Goal: Task Accomplishment & Management: Manage account settings

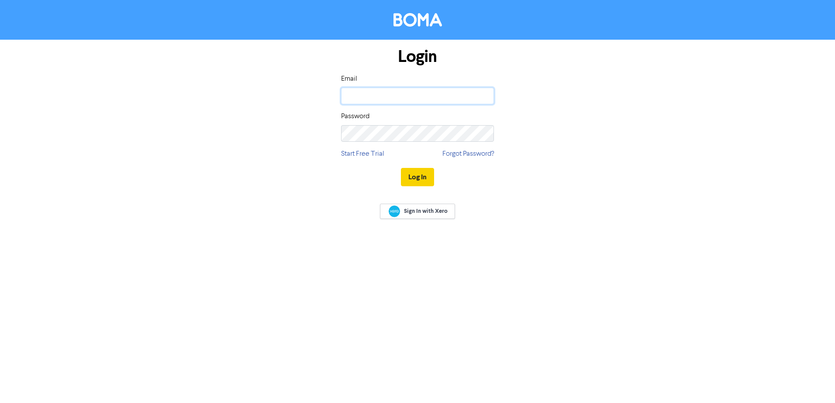
type input "[EMAIL_ADDRESS][DOMAIN_NAME]"
click at [412, 178] on button "Log In" at bounding box center [417, 177] width 33 height 18
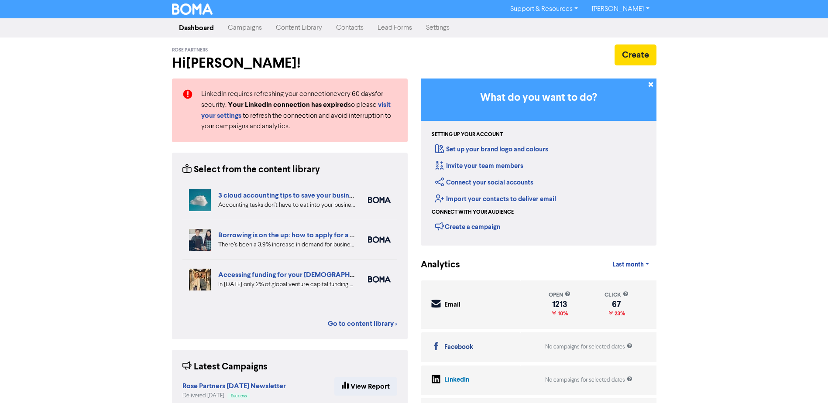
click at [236, 31] on link "Campaigns" at bounding box center [245, 27] width 48 height 17
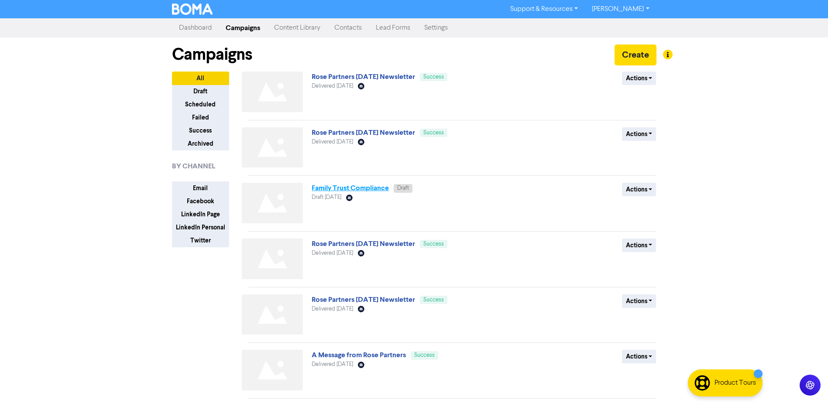
click at [378, 190] on link "Family Trust Compliance" at bounding box center [350, 188] width 77 height 9
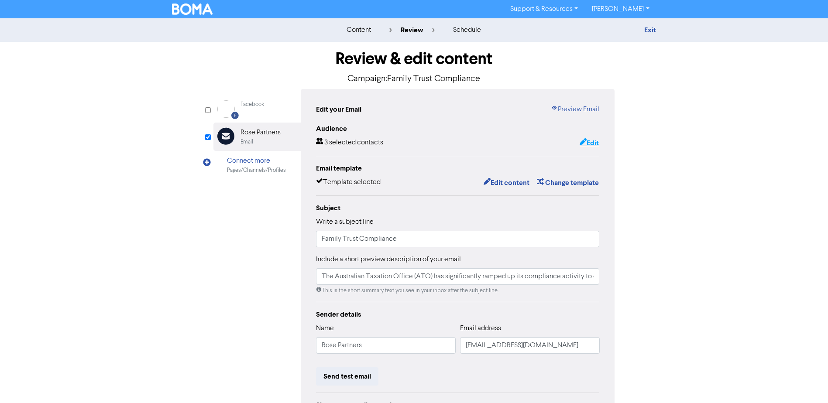
click at [588, 144] on button "Edit" at bounding box center [589, 143] width 20 height 11
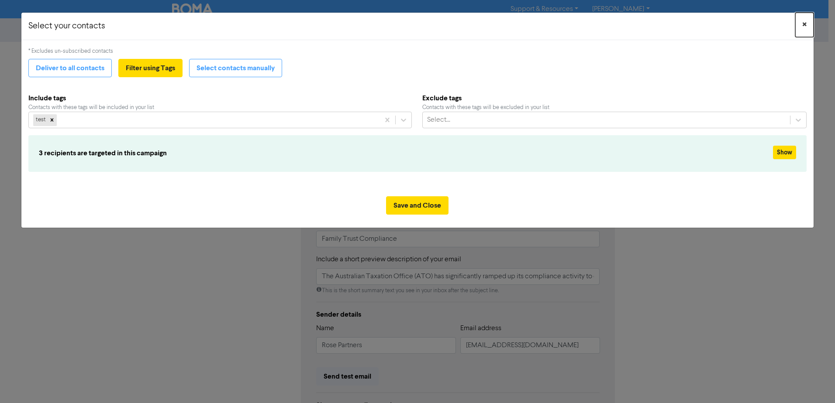
click at [802, 26] on span "×" at bounding box center [804, 24] width 4 height 13
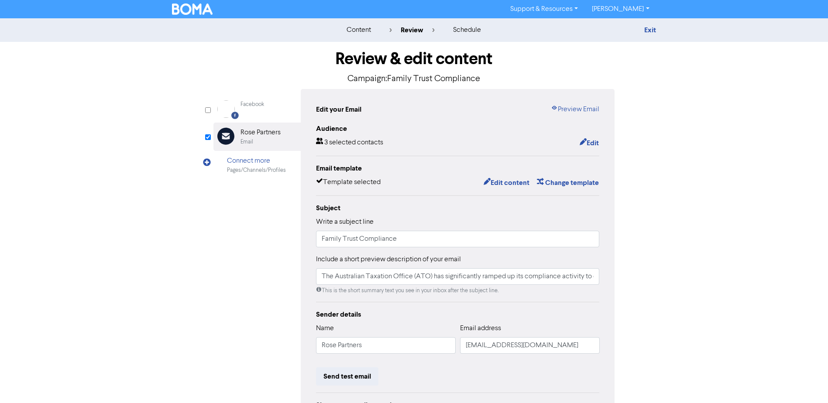
click at [706, 163] on div "content review schedule Exit Review & edit content Campaign: Family Trust Compl…" at bounding box center [414, 258] width 828 height 481
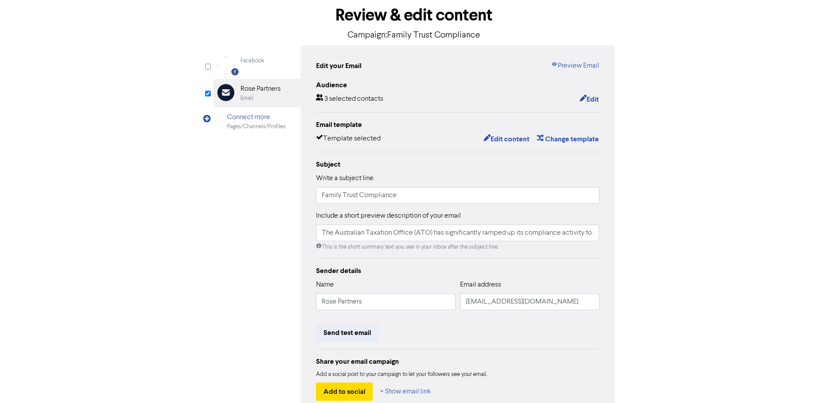
scroll to position [87, 0]
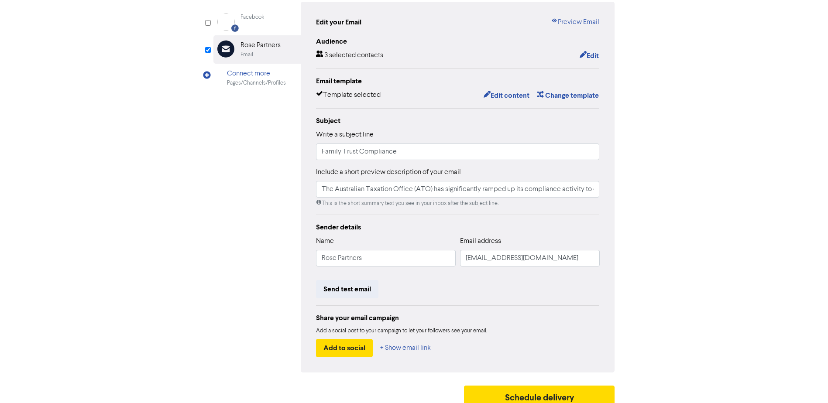
click at [684, 124] on div "content review schedule Exit Review & edit content Campaign: Family Trust Compl…" at bounding box center [414, 171] width 828 height 481
click at [716, 158] on div "content review schedule Exit Review & edit content Campaign: Family Trust Compl…" at bounding box center [414, 171] width 828 height 481
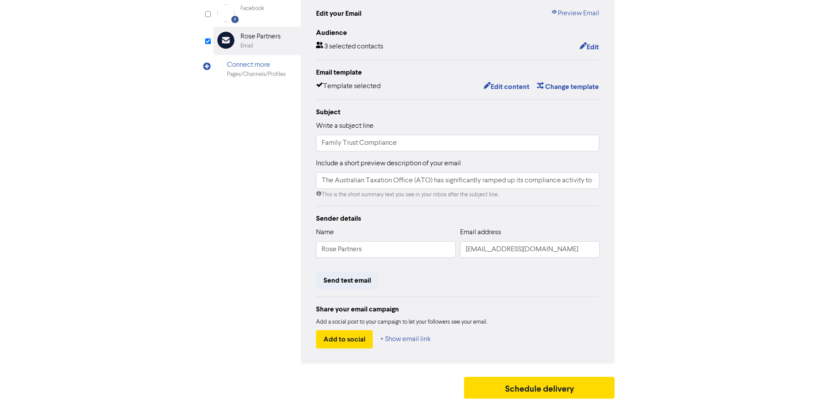
click at [743, 149] on div "content review schedule Exit Review & edit content Campaign: Family Trust Compl…" at bounding box center [414, 162] width 828 height 481
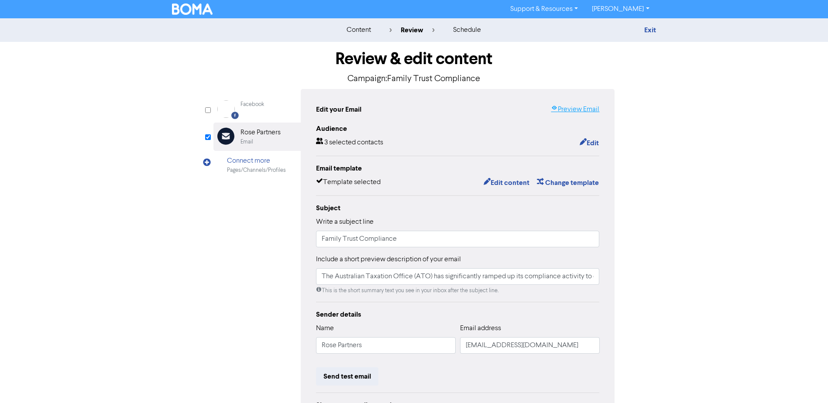
click at [592, 108] on link "Preview Email" at bounding box center [575, 109] width 48 height 10
click at [498, 183] on button "Edit content" at bounding box center [506, 182] width 47 height 11
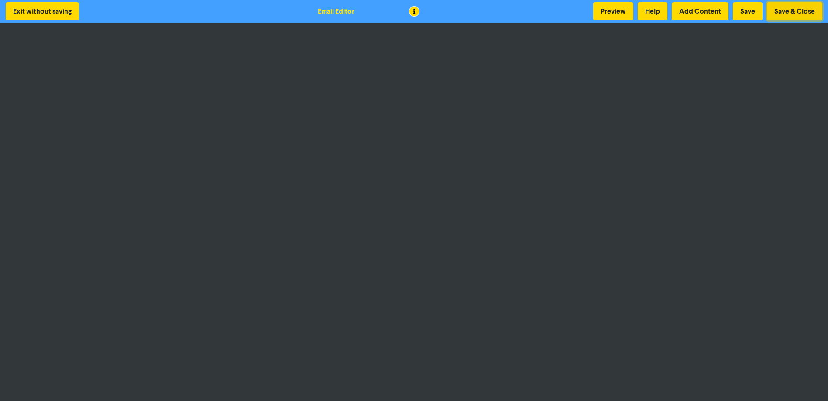
click at [812, 9] on button "Save & Close" at bounding box center [794, 11] width 55 height 18
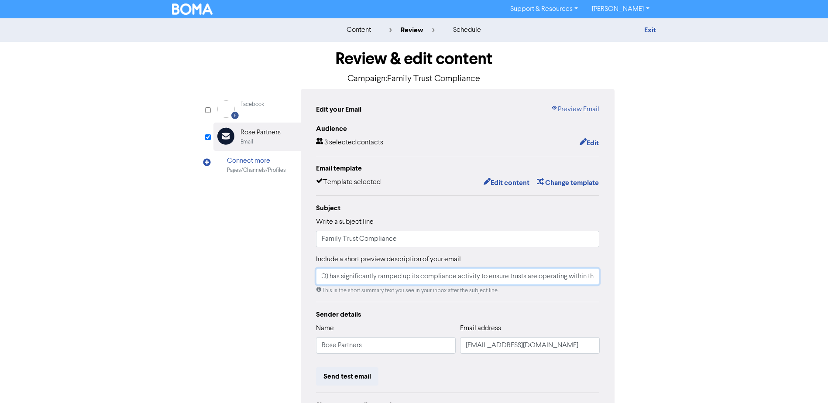
scroll to position [0, 154]
drag, startPoint x: 489, startPoint y: 281, endPoint x: 611, endPoint y: 274, distance: 122.0
click at [611, 274] on div "Edit your Email Preview Email Audience 3 selected contacts Edit Email template …" at bounding box center [458, 274] width 314 height 371
click at [589, 275] on input "The Australian Taxation Office (ATO) has significantly ramped up its compliance…" at bounding box center [458, 276] width 284 height 17
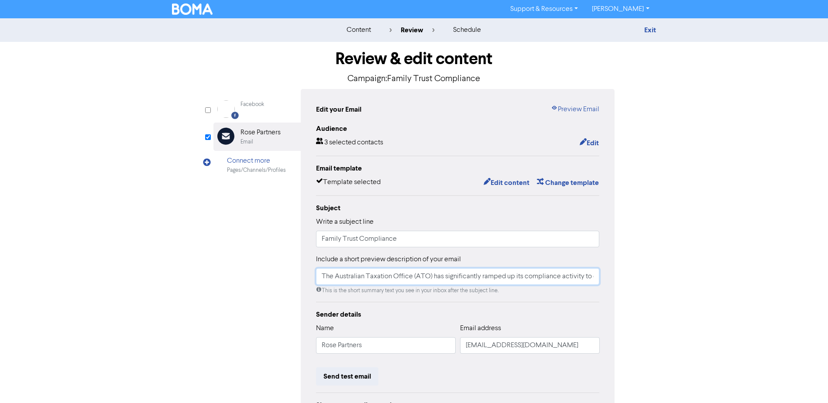
drag, startPoint x: 593, startPoint y: 277, endPoint x: 309, endPoint y: 282, distance: 283.8
click at [309, 282] on div "Edit your Email Preview Email Audience 3 selected contacts Edit Email template …" at bounding box center [458, 274] width 314 height 371
click at [519, 269] on input "The Australian Taxation Office (ATO) has significantly ramped up its compliance…" at bounding box center [458, 276] width 284 height 17
click at [585, 276] on input "The Australian Taxation Office (ATO) has significantly ramped up its compliance…" at bounding box center [458, 276] width 284 height 17
click at [584, 277] on input "The Australian Taxation Office (ATO) has significantly ramped up its compliance…" at bounding box center [458, 276] width 284 height 17
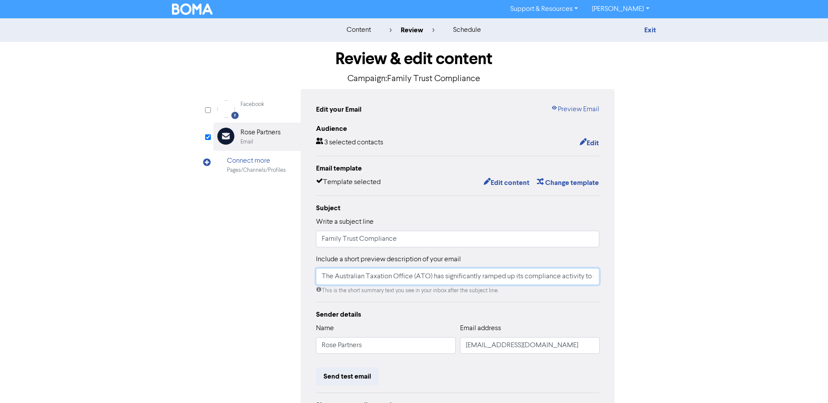
click at [585, 278] on input "The Australian Taxation Office (ATO) has significantly ramped up its compliance…" at bounding box center [458, 276] width 284 height 17
drag, startPoint x: 585, startPoint y: 278, endPoint x: 595, endPoint y: 278, distance: 9.2
click at [595, 278] on input "The Australian Taxation Office (ATO) has significantly ramped up its compliance…" at bounding box center [458, 276] width 284 height 17
click at [567, 279] on input "The Australian Taxation Office (ATO) has significantly ramped up its compliance…" at bounding box center [458, 276] width 284 height 17
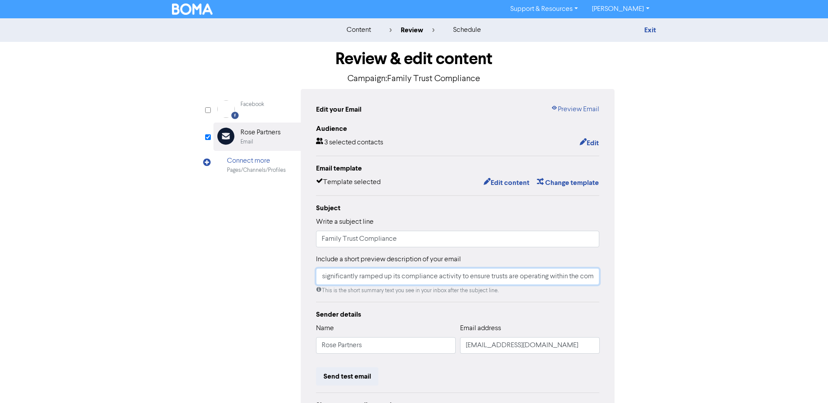
click at [567, 279] on input "The Australian Taxation Office (ATO) has significantly ramped up its compliance…" at bounding box center [458, 276] width 284 height 17
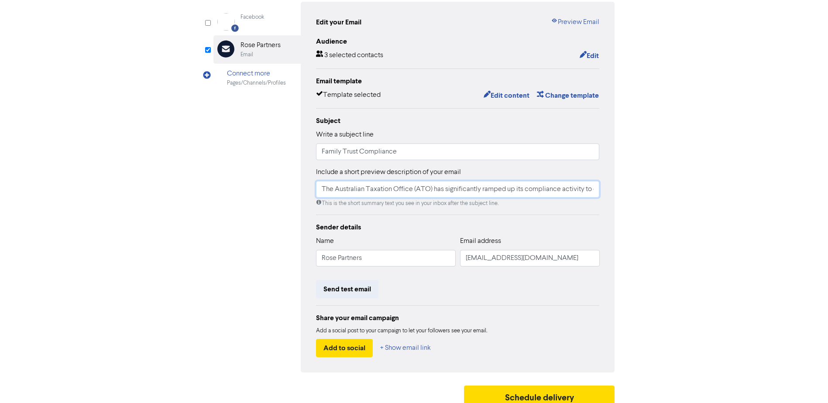
click at [396, 193] on input "The Australian Taxation Office (ATO) has significantly ramped up its compliance…" at bounding box center [458, 189] width 284 height 17
click at [349, 155] on input "Family Trust Compliance" at bounding box center [458, 152] width 284 height 17
drag, startPoint x: 398, startPoint y: 154, endPoint x: 317, endPoint y: 154, distance: 80.8
click at [317, 154] on input "Family Trust Compliance" at bounding box center [458, 152] width 284 height 17
click at [722, 169] on div "content review schedule Exit Review & edit content Campaign: Family Trust Compl…" at bounding box center [414, 171] width 828 height 481
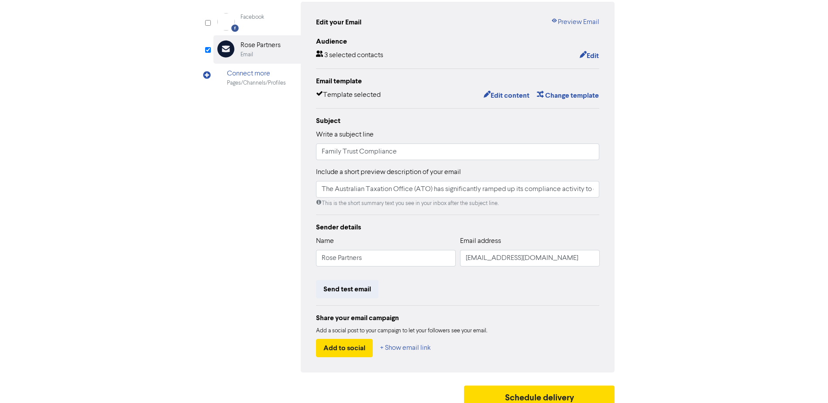
scroll to position [44, 0]
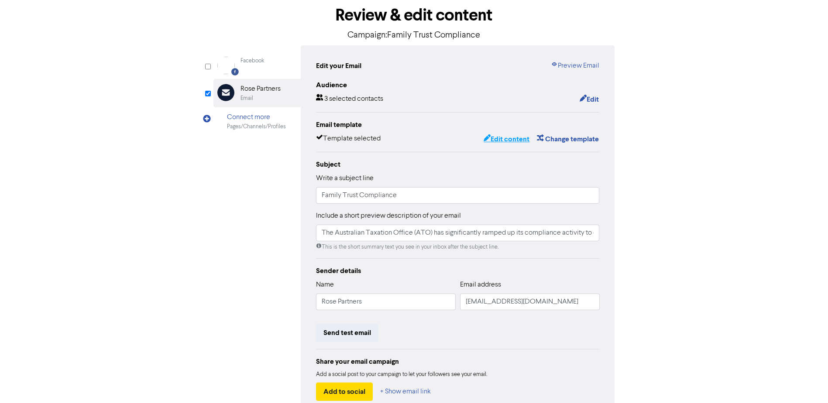
click at [501, 138] on button "Edit content" at bounding box center [506, 139] width 47 height 11
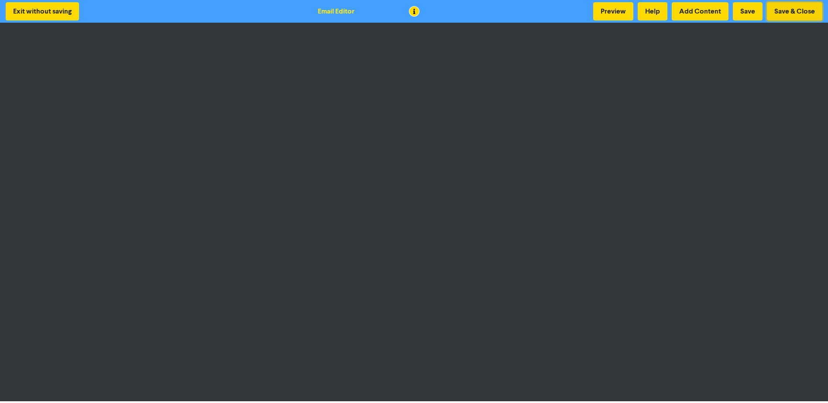
click at [789, 12] on button "Save & Close" at bounding box center [794, 11] width 55 height 18
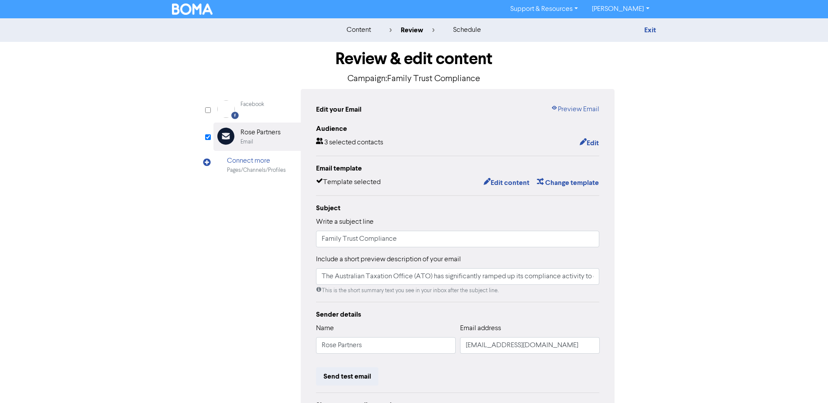
click at [704, 175] on div "content review schedule Exit Review & edit content Campaign: Family Trust Compl…" at bounding box center [414, 258] width 828 height 481
click at [582, 109] on link "Preview Email" at bounding box center [575, 109] width 48 height 10
click at [592, 143] on button "Edit" at bounding box center [589, 143] width 20 height 11
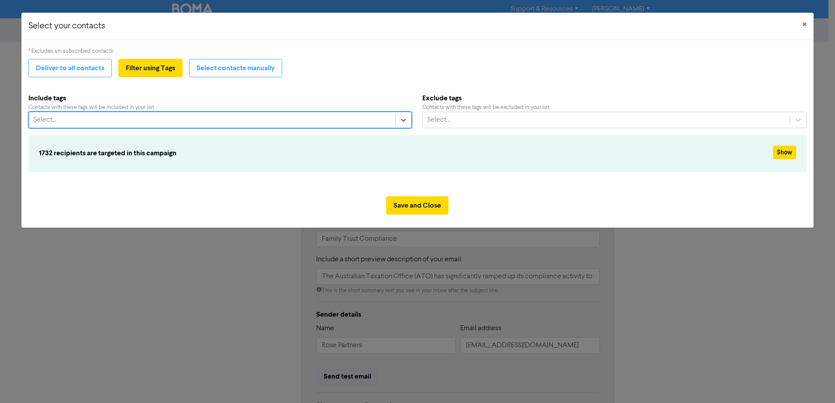
click at [259, 121] on div "Select..." at bounding box center [212, 120] width 366 height 16
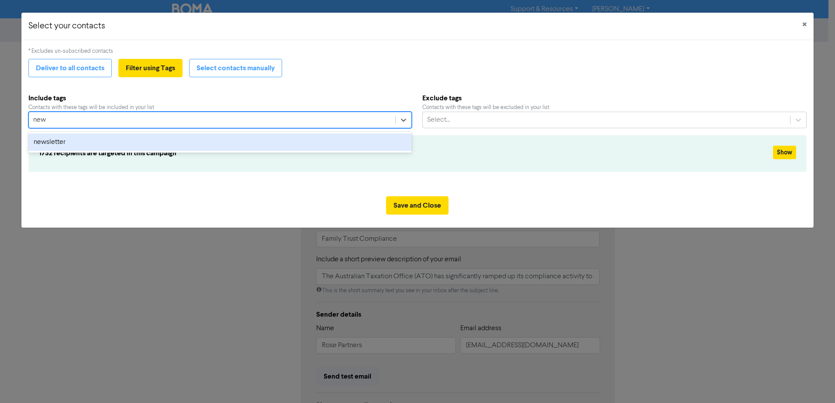
type input "news"
click at [282, 145] on div "newsletter" at bounding box center [219, 142] width 383 height 17
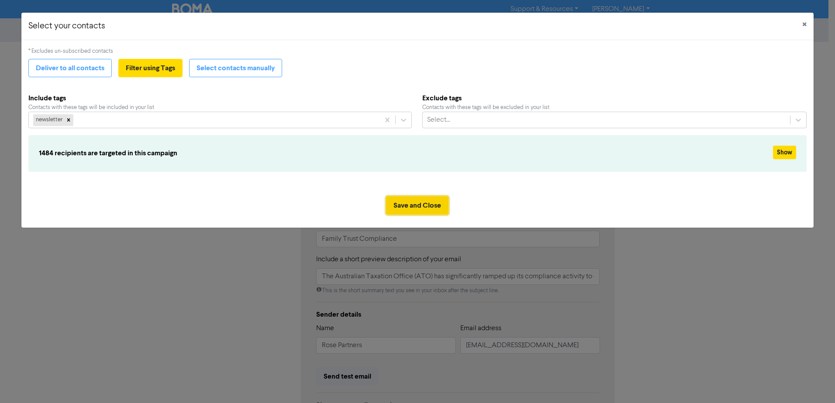
click at [427, 203] on button "Save and Close" at bounding box center [417, 205] width 62 height 18
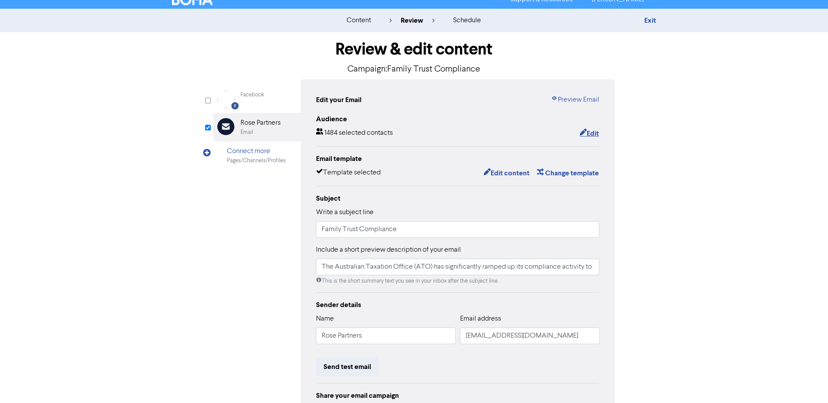
scroll to position [97, 0]
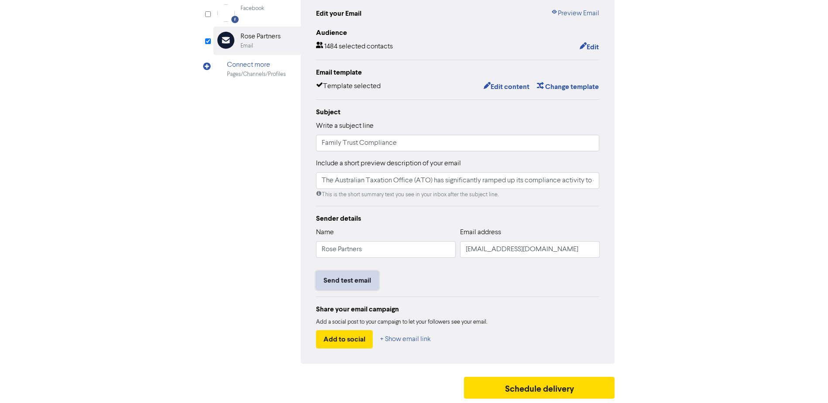
click at [358, 280] on button "Send test email" at bounding box center [347, 281] width 62 height 18
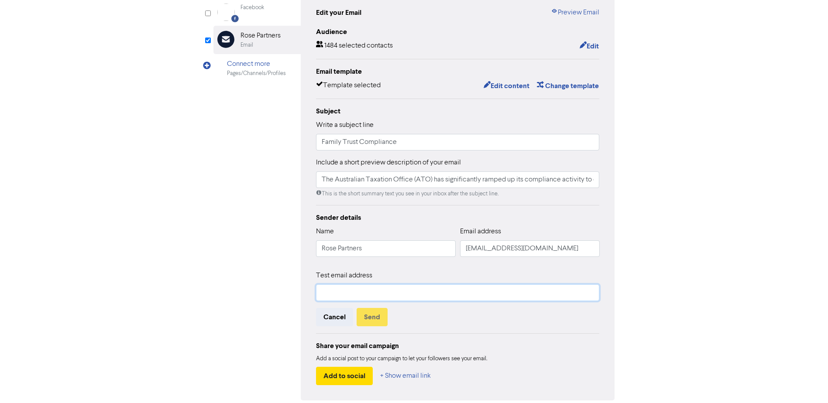
click at [355, 294] on input "text" at bounding box center [458, 293] width 284 height 17
type input "[EMAIL_ADDRESS][DOMAIN_NAME]"
click at [374, 318] on button "Send" at bounding box center [372, 317] width 31 height 18
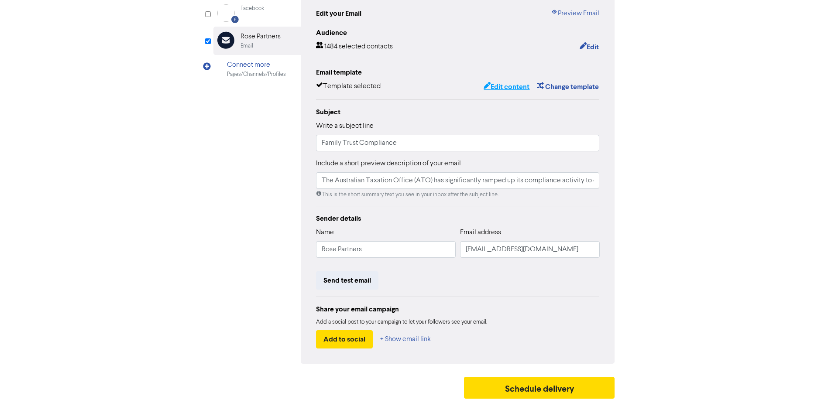
click at [509, 86] on button "Edit content" at bounding box center [506, 86] width 47 height 11
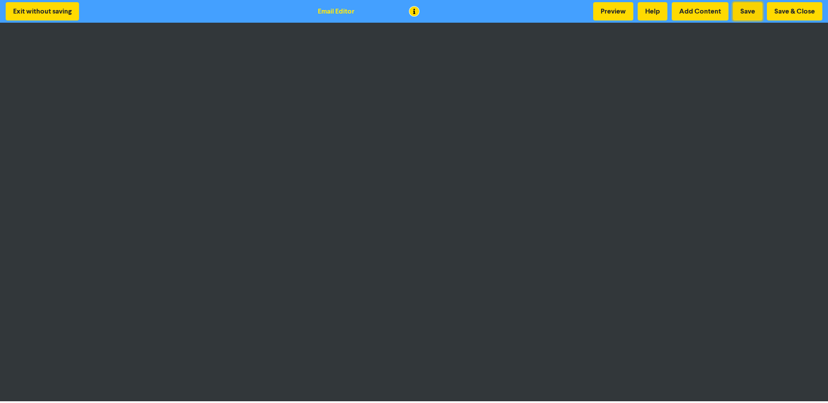
click at [756, 10] on button "Save" at bounding box center [748, 11] width 30 height 18
click at [789, 7] on button "Save & Close" at bounding box center [794, 11] width 55 height 18
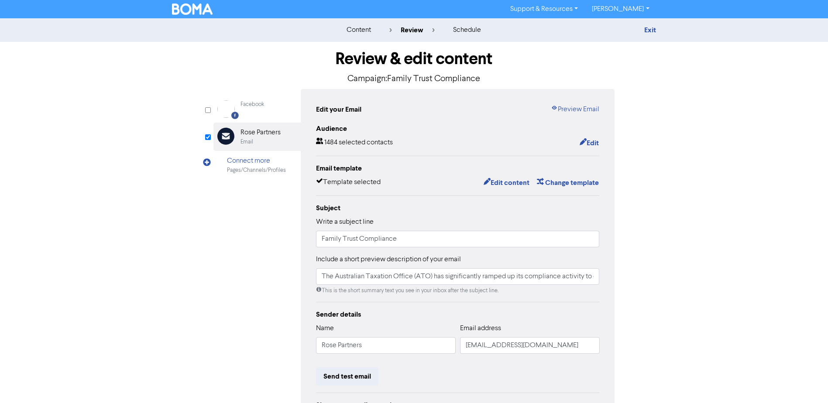
scroll to position [87, 0]
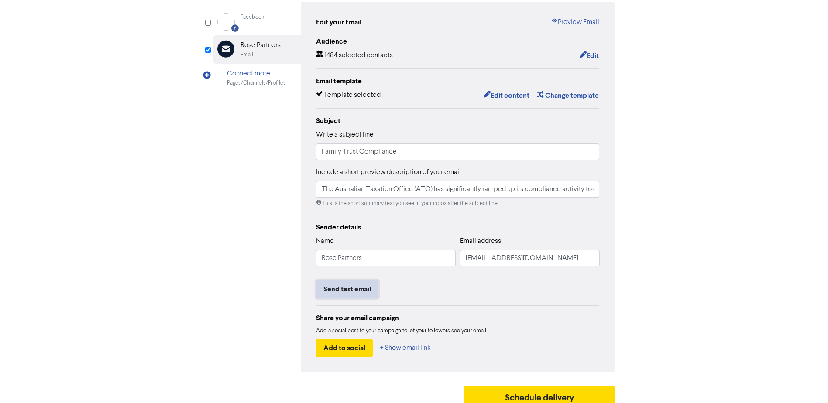
click at [354, 292] on button "Send test email" at bounding box center [347, 289] width 62 height 18
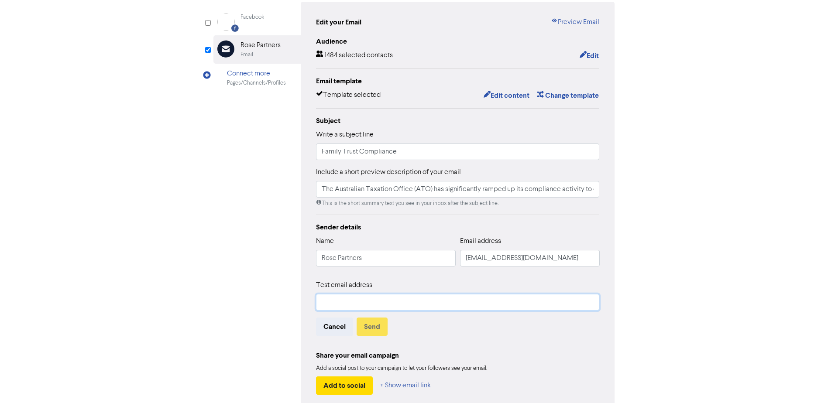
click at [349, 300] on input "text" at bounding box center [458, 302] width 284 height 17
type input "[EMAIL_ADDRESS][DOMAIN_NAME]"
click at [369, 329] on button "Send" at bounding box center [372, 327] width 31 height 18
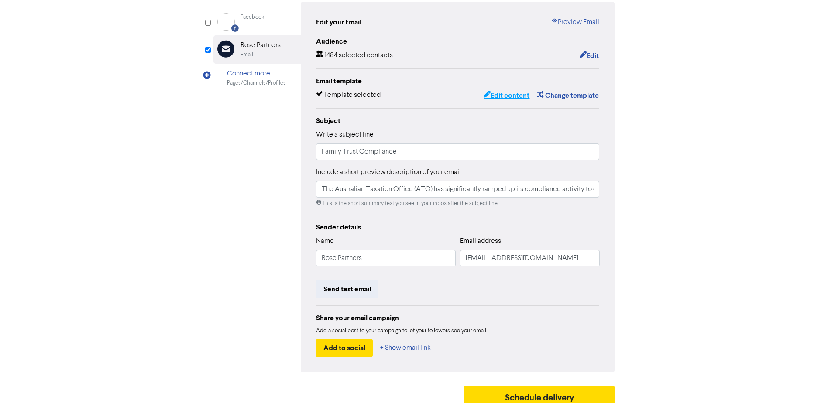
click at [507, 95] on button "Edit content" at bounding box center [506, 95] width 47 height 11
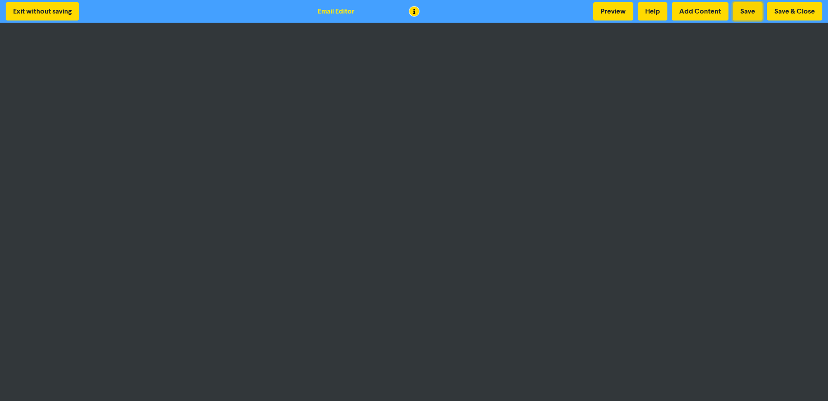
click at [744, 9] on button "Save" at bounding box center [748, 11] width 30 height 18
click at [785, 13] on button "Save & Close" at bounding box center [794, 11] width 55 height 18
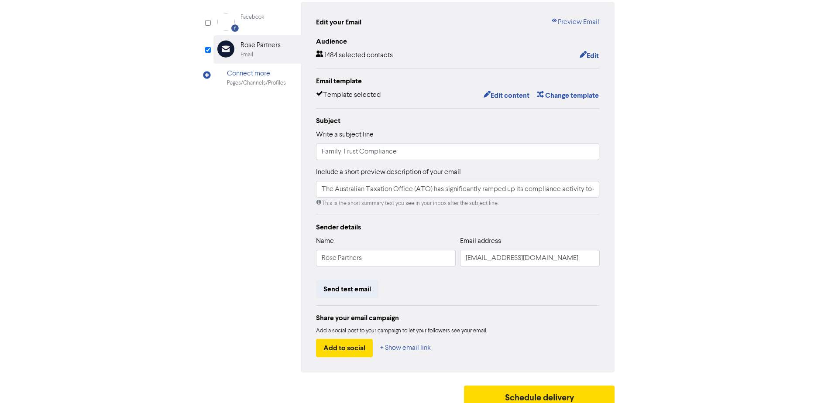
scroll to position [97, 0]
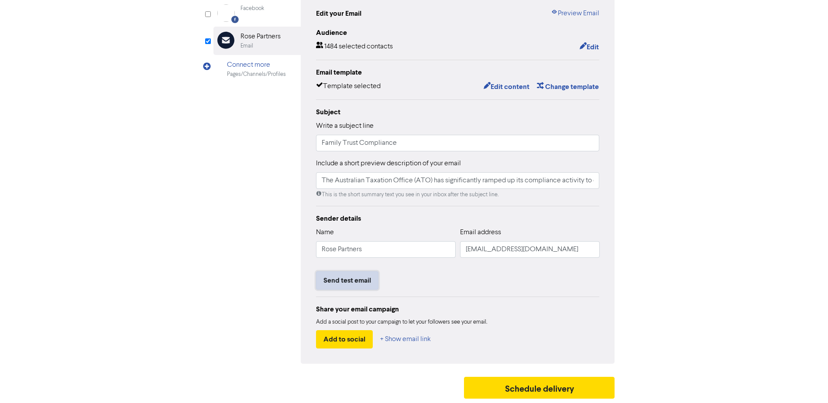
click at [351, 280] on button "Send test email" at bounding box center [347, 281] width 62 height 18
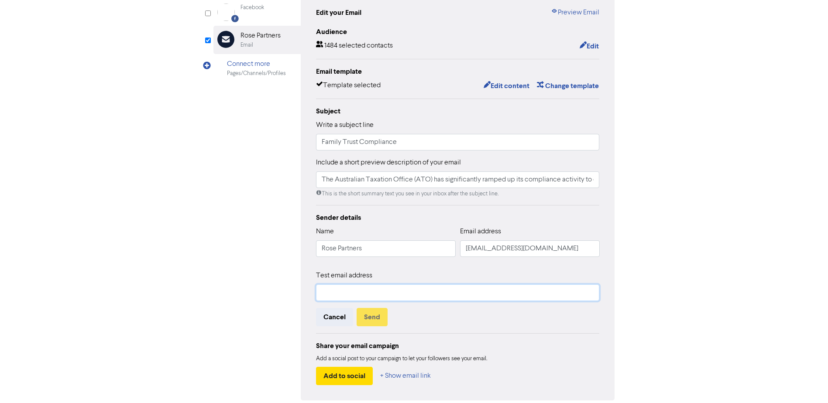
click at [360, 293] on input "text" at bounding box center [458, 293] width 284 height 17
type input "[EMAIL_ADDRESS][DOMAIN_NAME]"
click at [366, 317] on button "Send" at bounding box center [372, 317] width 31 height 18
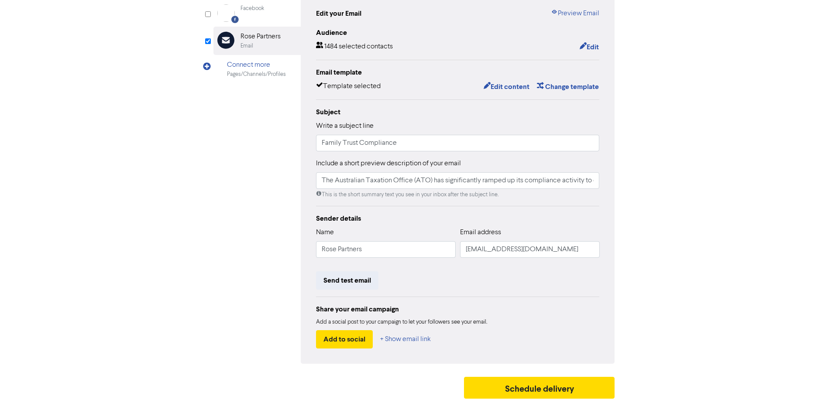
scroll to position [53, 0]
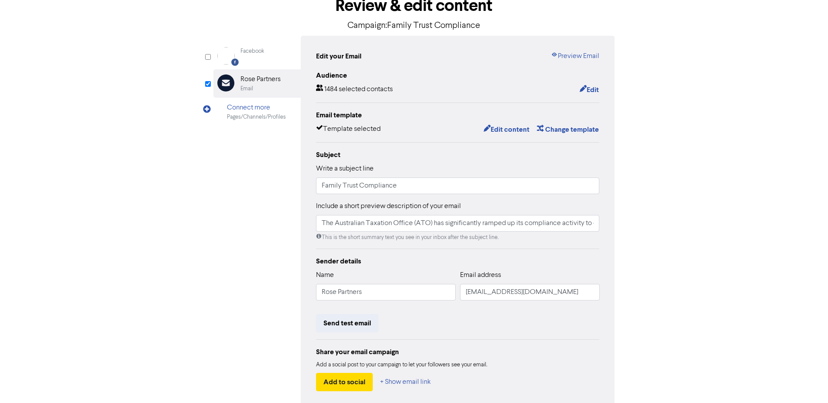
click at [719, 234] on div "content review schedule Exit Review & edit content Campaign: Family Trust Compl…" at bounding box center [414, 205] width 828 height 481
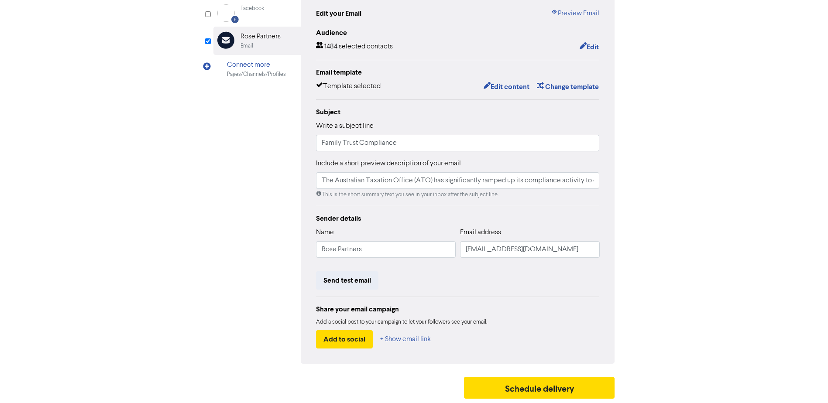
scroll to position [0, 0]
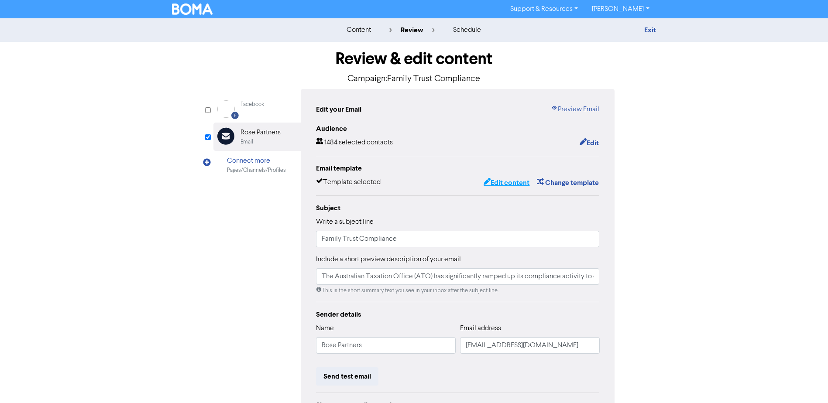
click at [510, 180] on button "Edit content" at bounding box center [506, 182] width 47 height 11
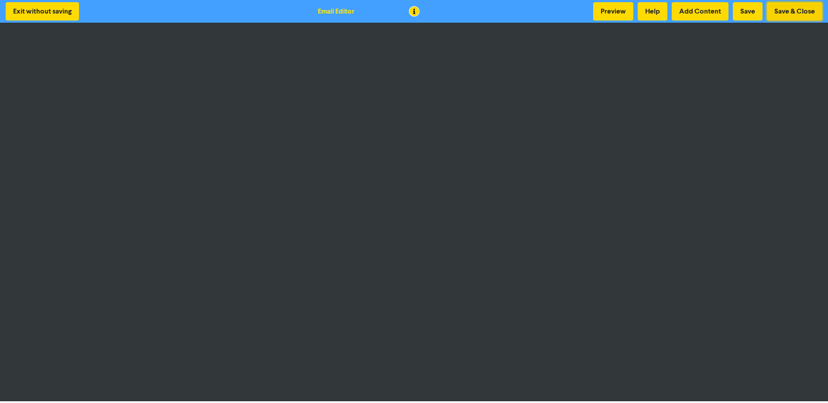
click at [778, 13] on button "Save & Close" at bounding box center [794, 11] width 55 height 18
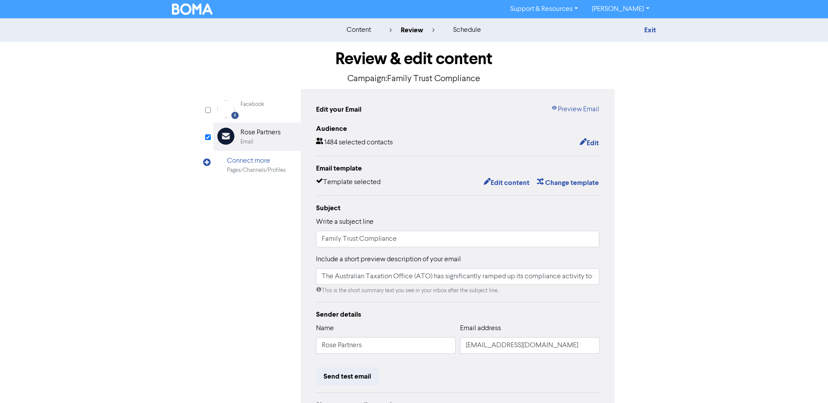
click at [736, 192] on div "content review schedule Exit Review & edit content Campaign: Family Trust Compl…" at bounding box center [414, 258] width 828 height 481
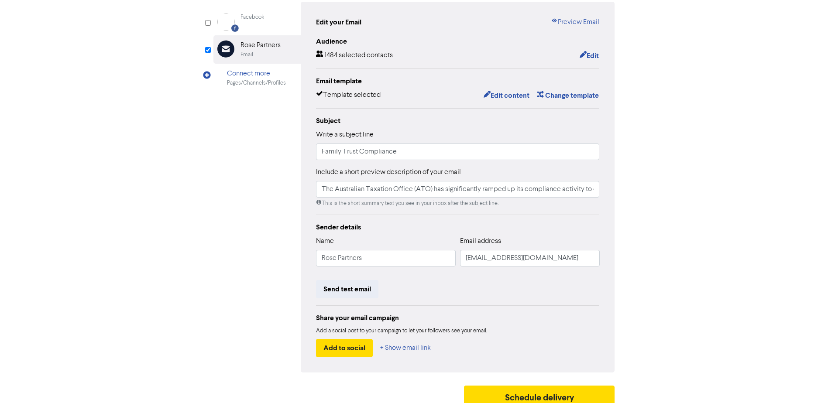
scroll to position [97, 0]
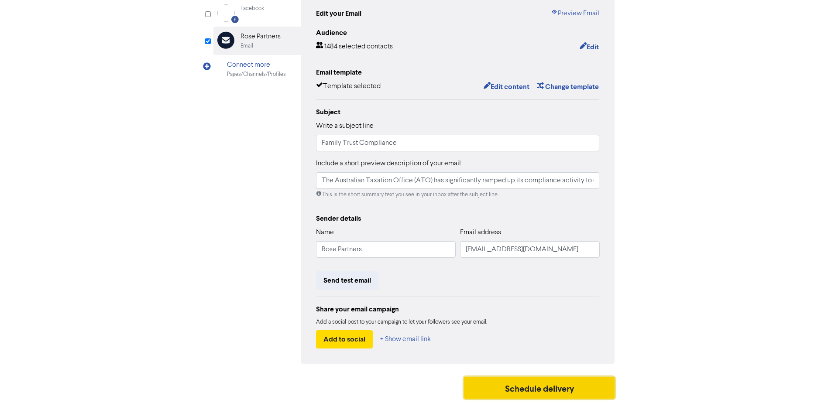
click at [537, 389] on button "Schedule delivery" at bounding box center [539, 388] width 151 height 22
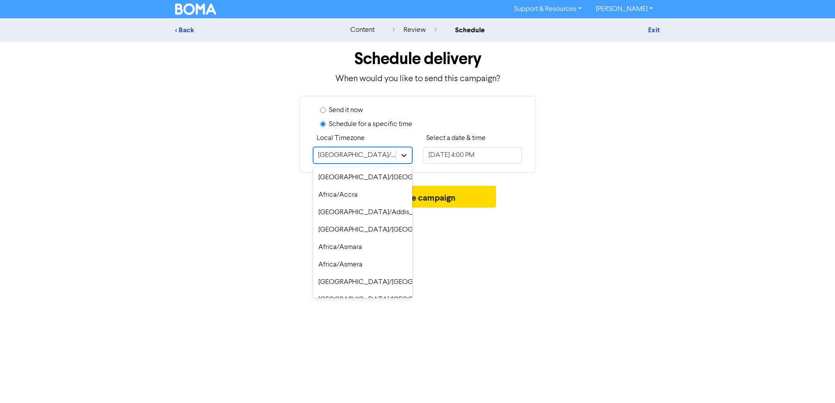
click at [408, 158] on div at bounding box center [404, 156] width 16 height 16
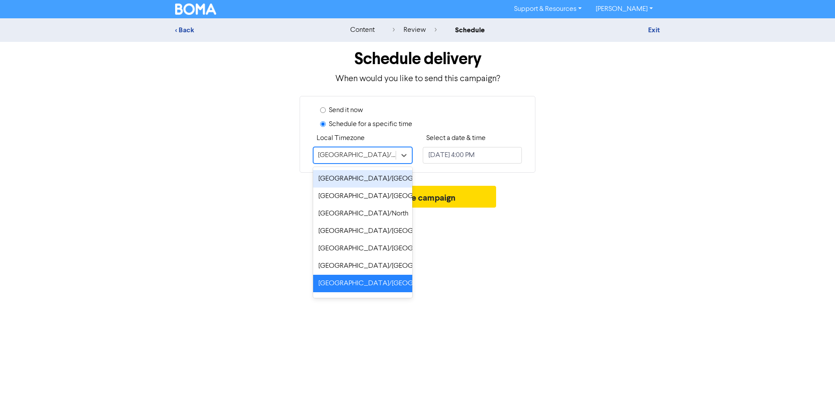
click at [357, 182] on div "[GEOGRAPHIC_DATA]/[GEOGRAPHIC_DATA]" at bounding box center [362, 178] width 99 height 17
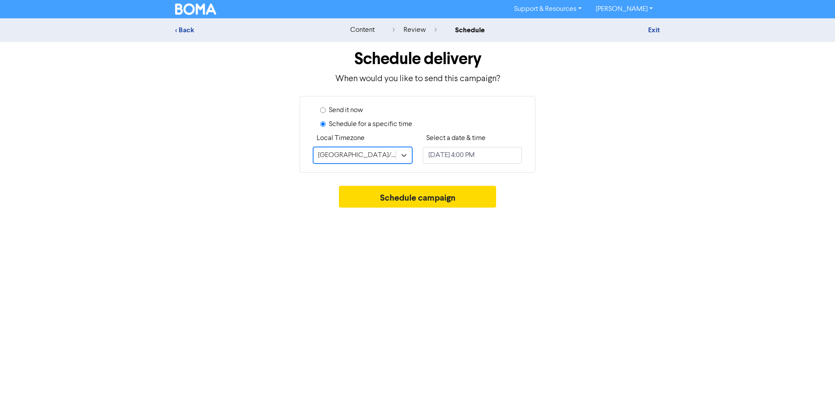
click at [550, 166] on div "Send it now Schedule for a specific time Local Timezone option [GEOGRAPHIC_DATA…" at bounding box center [418, 134] width 498 height 77
click at [467, 157] on input "[DATE] 4:00 PM" at bounding box center [472, 155] width 99 height 17
select select "9"
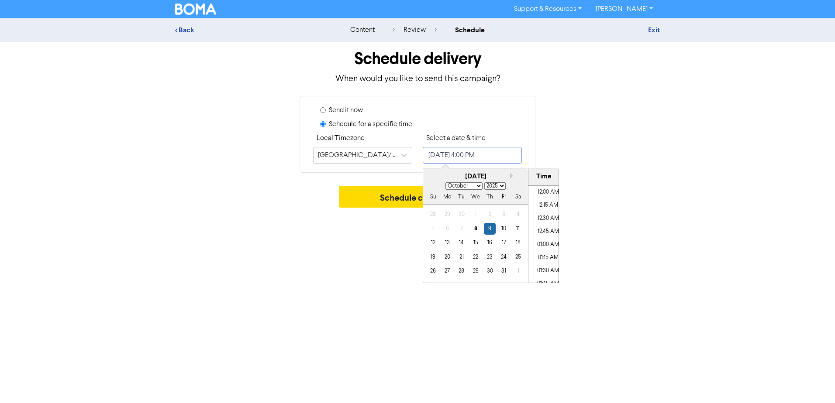
scroll to position [796, 0]
click at [625, 196] on div "Schedule campaign" at bounding box center [417, 199] width 485 height 26
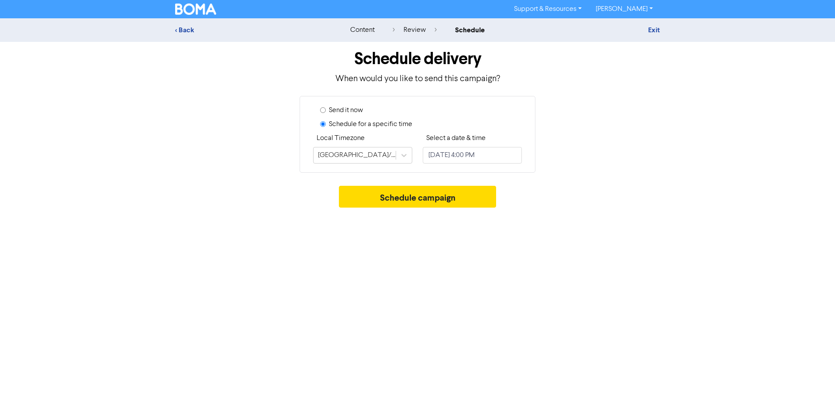
click at [345, 112] on label "Send it now" at bounding box center [346, 110] width 34 height 10
click at [326, 112] on input "Send it now" at bounding box center [323, 110] width 6 height 6
radio input "true"
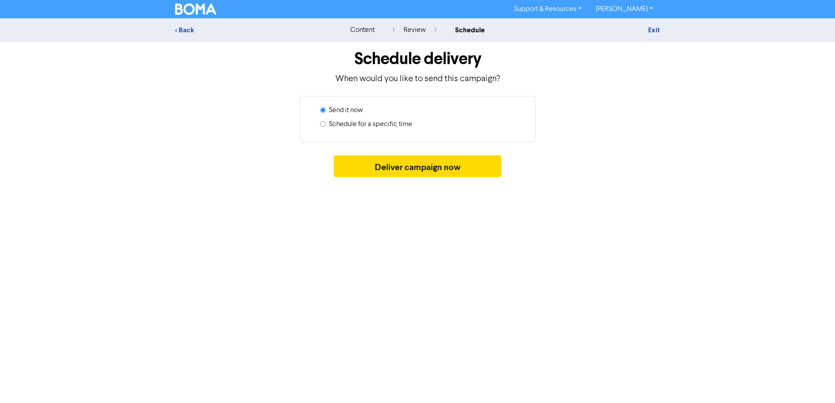
click at [330, 121] on label "Schedule for a specific time" at bounding box center [370, 124] width 83 height 10
click at [326, 121] on input "Schedule for a specific time" at bounding box center [323, 124] width 6 height 6
radio input "true"
radio input "false"
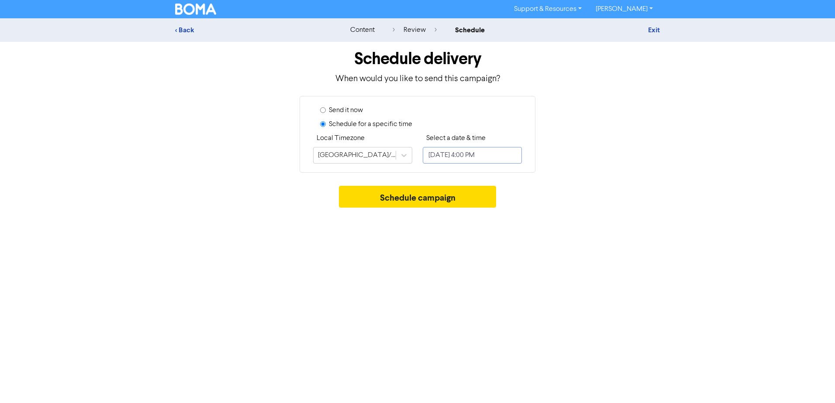
click at [502, 155] on input "[DATE] 4:00 PM" at bounding box center [472, 155] width 99 height 17
select select "9"
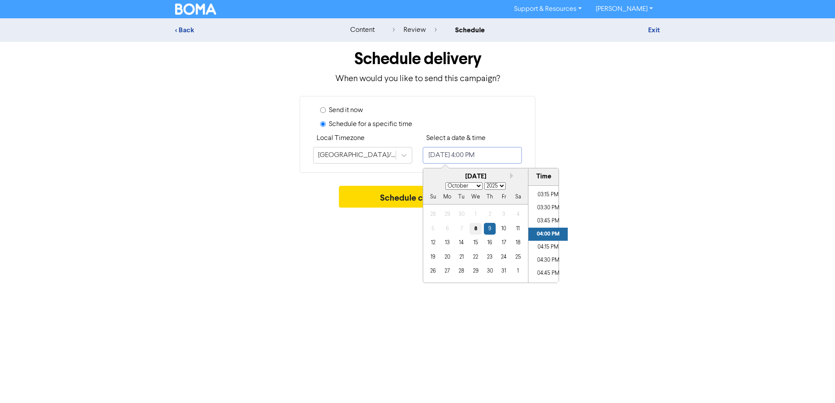
click at [471, 230] on div "8" at bounding box center [475, 229] width 12 height 12
type input "[DATE] 4:00 PM"
click at [610, 162] on div "Send it now Schedule for a specific time Local Timezone [GEOGRAPHIC_DATA]/[GEOG…" at bounding box center [418, 134] width 498 height 77
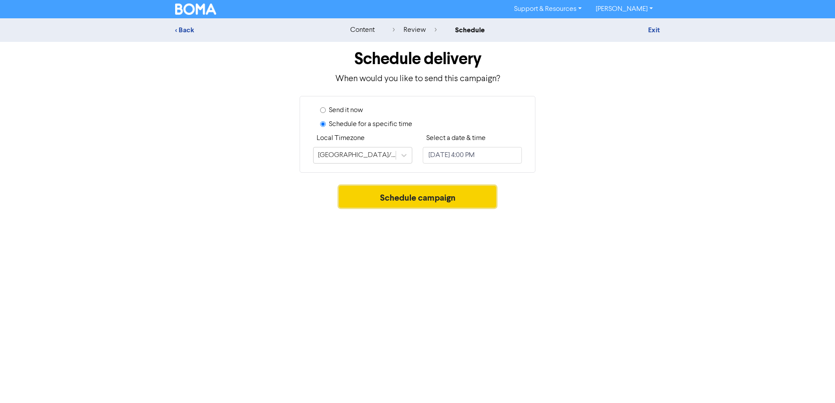
click at [421, 197] on button "Schedule campaign" at bounding box center [418, 197] width 158 height 22
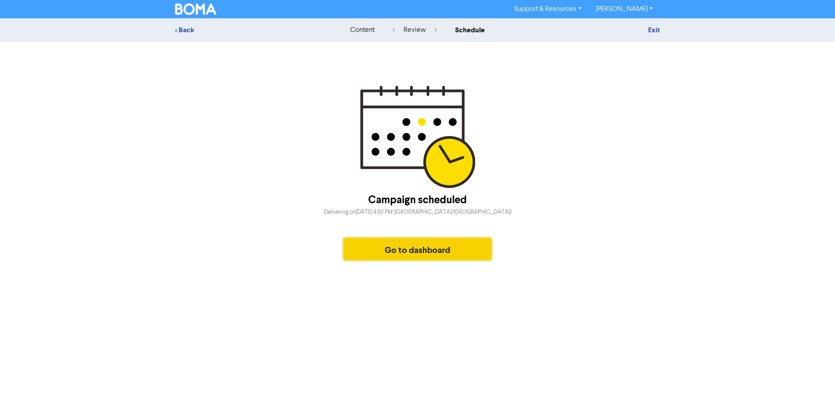
click at [415, 254] on button "Go to dashboard" at bounding box center [418, 249] width 148 height 22
